Goal: Information Seeking & Learning: Learn about a topic

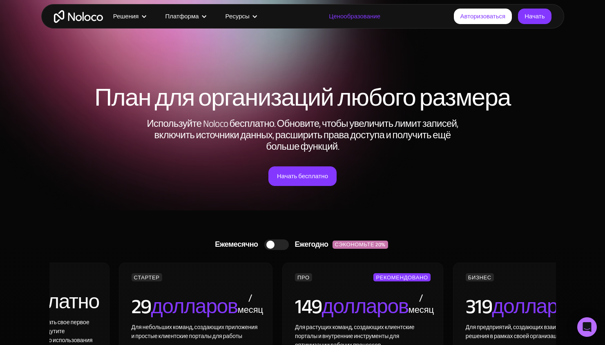
scroll to position [4, 0]
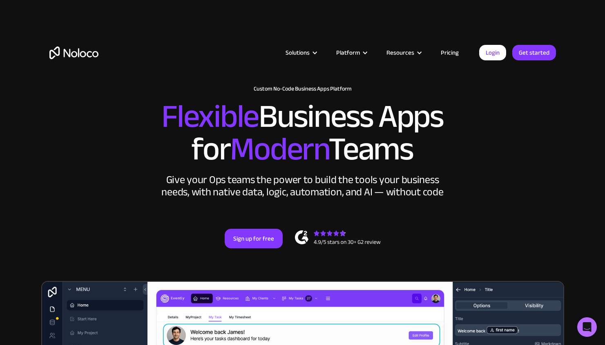
click at [67, 56] on img "home" at bounding box center [73, 53] width 49 height 13
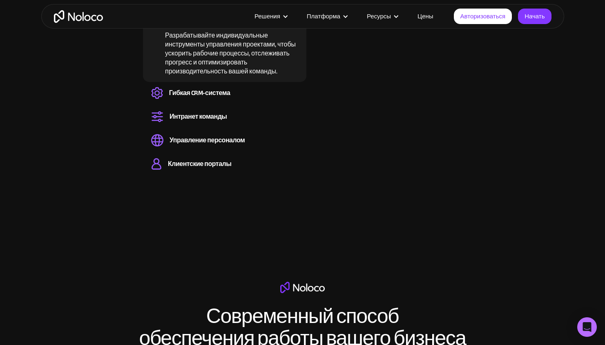
scroll to position [1053, 0]
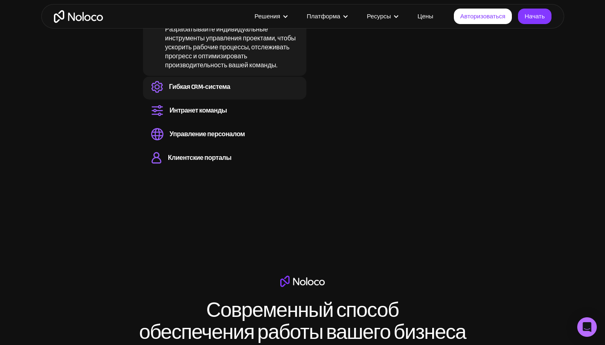
click at [189, 81] on font "Гибкая CRM-система" at bounding box center [199, 87] width 61 height 12
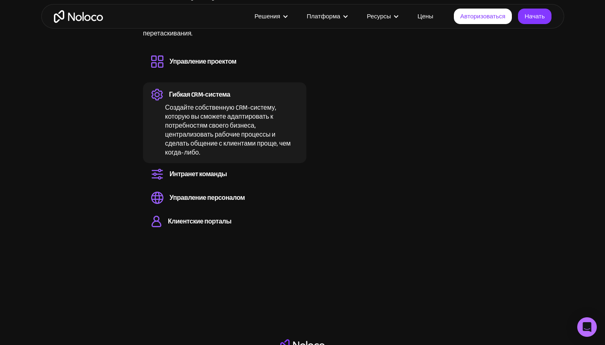
scroll to position [1001, 0]
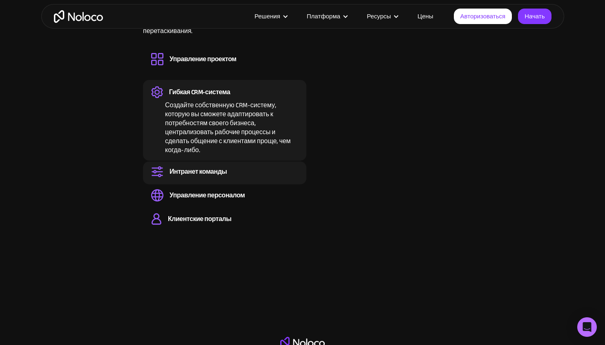
click at [187, 166] on font "Интранет команды" at bounding box center [198, 172] width 58 height 12
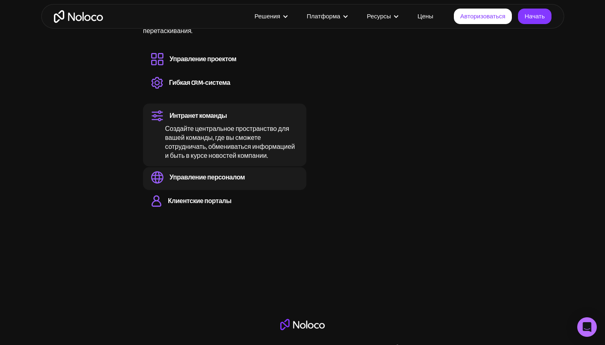
click at [188, 172] on font "Управление персоналом" at bounding box center [206, 178] width 75 height 12
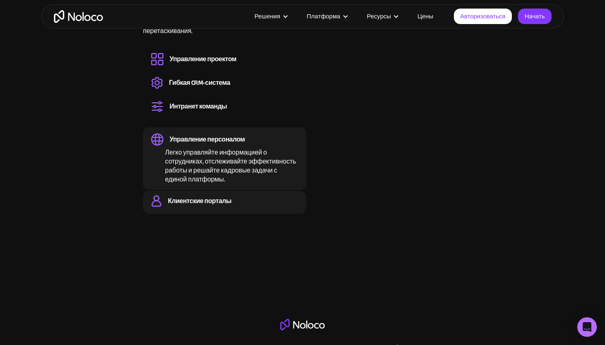
click at [186, 195] on font "Клиентские порталы" at bounding box center [200, 201] width 64 height 12
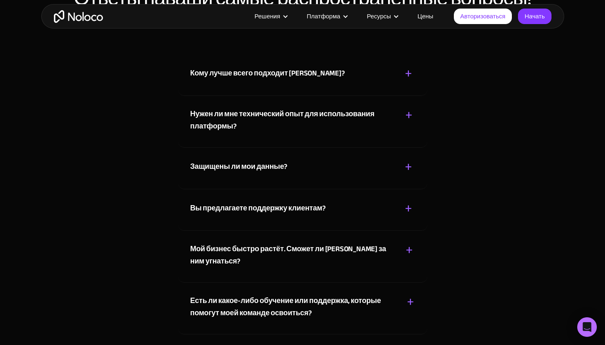
scroll to position [4859, 0]
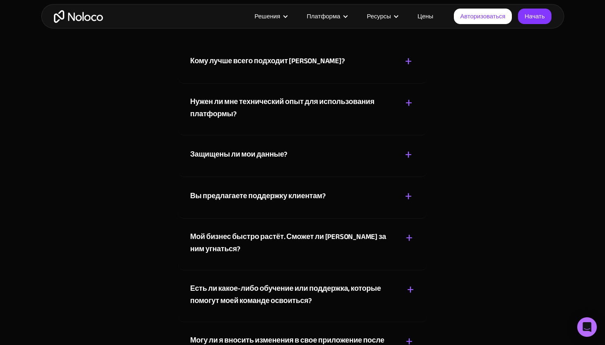
click at [308, 68] on font "Кому лучше всего подходит Noloco?" at bounding box center [267, 60] width 154 height 13
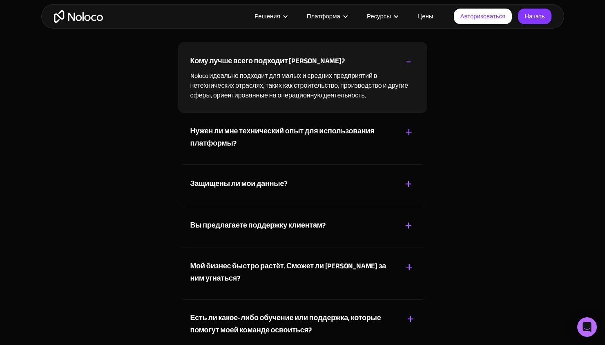
click at [252, 113] on div "Кому лучше всего подходит Noloco? + - Noloco идеально подходит для малых и сред…" at bounding box center [302, 77] width 249 height 71
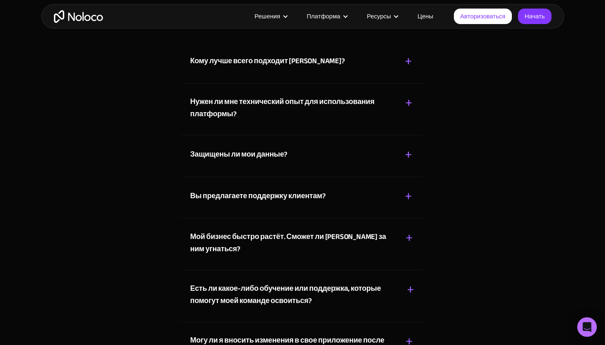
click at [237, 120] on div "Нужен ли мне технический опыт для использования платформы?" at bounding box center [291, 108] width 203 height 25
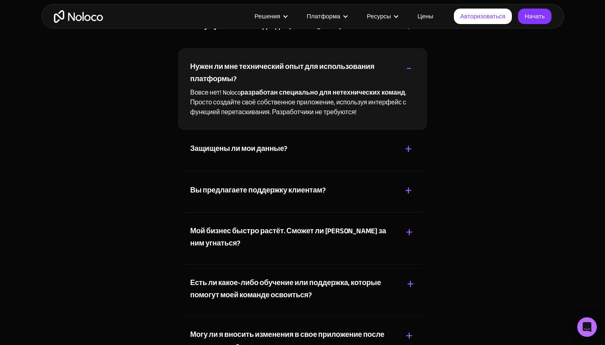
scroll to position [4895, 0]
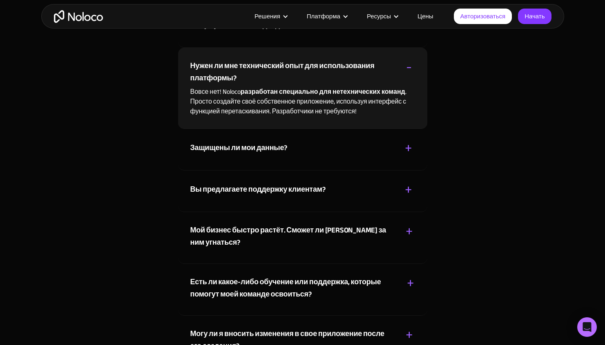
click at [223, 155] on font "Защищены ли мои данные?" at bounding box center [238, 147] width 97 height 13
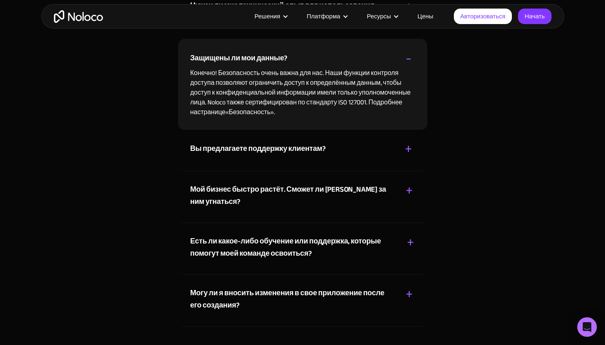
scroll to position [4957, 0]
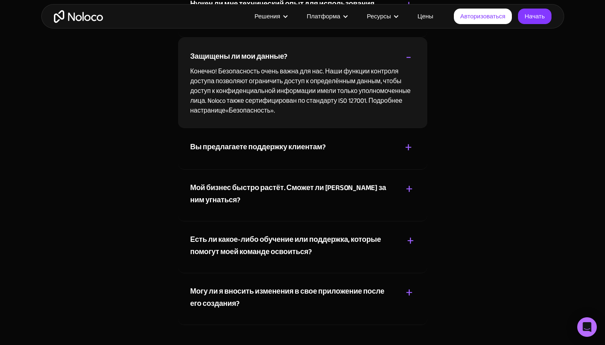
click at [225, 154] on font "Вы предлагаете поддержку клиентам?" at bounding box center [257, 146] width 135 height 13
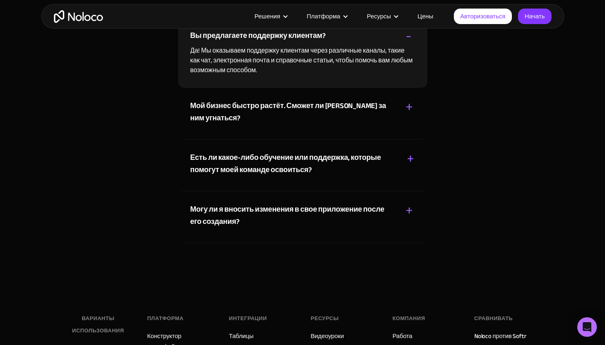
scroll to position [5021, 0]
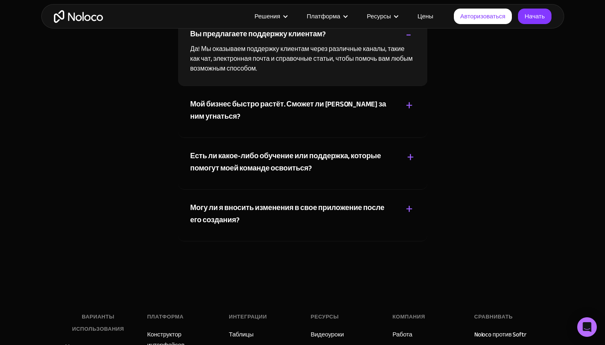
click at [219, 123] on font "Мой бизнес быстро растёт. Сможет ли Noloco за ним угнаться?" at bounding box center [288, 111] width 196 height 26
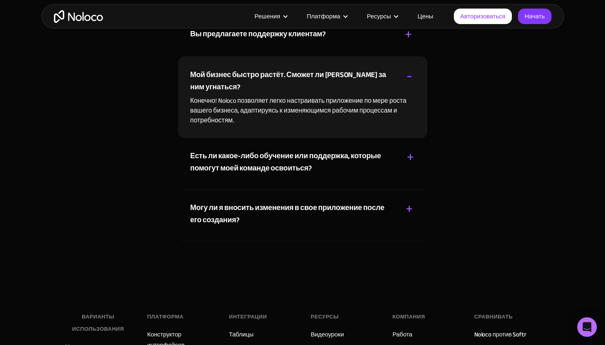
click at [220, 175] on font "Есть ли какое-либо обучение или поддержка, которые помогут моей команде освоить…" at bounding box center [285, 162] width 191 height 26
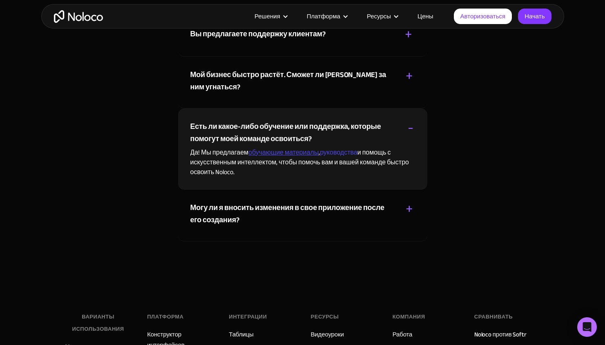
click at [278, 159] on font "обучающие материалы" at bounding box center [283, 153] width 70 height 12
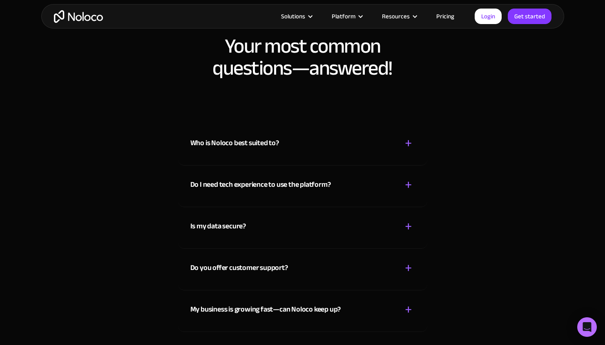
scroll to position [4395, 0]
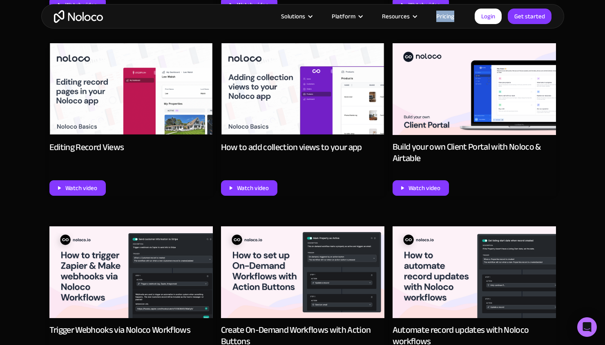
scroll to position [985, 0]
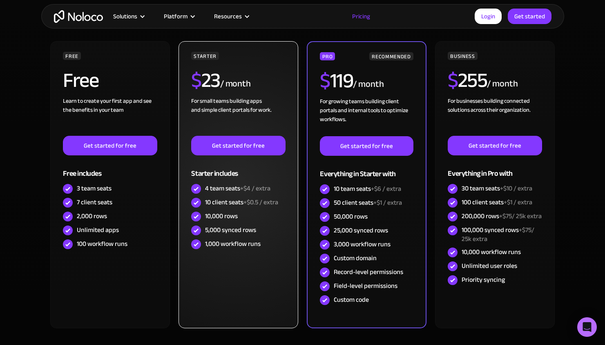
scroll to position [217, 0]
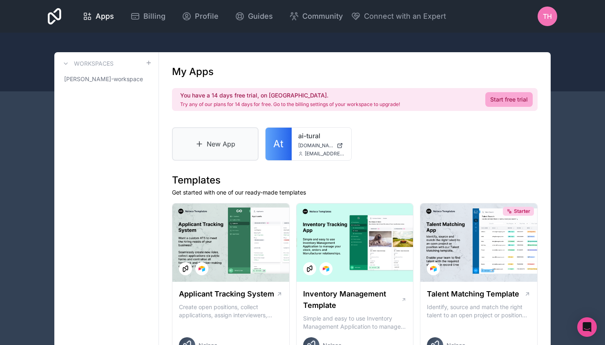
click at [209, 150] on link "New App" at bounding box center [215, 143] width 87 height 33
click at [316, 140] on link "ai-tural" at bounding box center [321, 136] width 47 height 10
